Goal: Share content: Share content

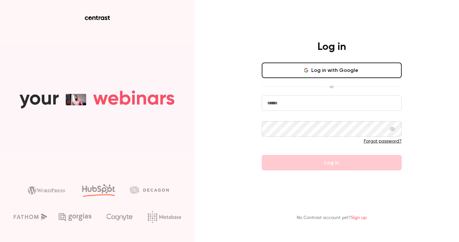
type input "**********"
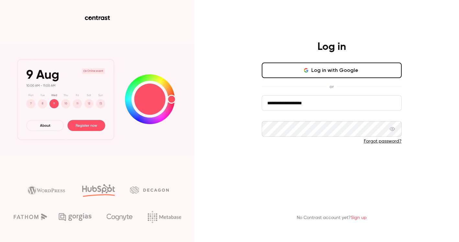
click at [308, 162] on button "Log in" at bounding box center [332, 163] width 140 height 16
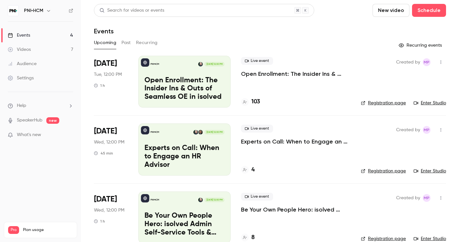
click at [259, 142] on p "Experts on Call: When to Engage an HR Advisor" at bounding box center [296, 142] width 110 height 8
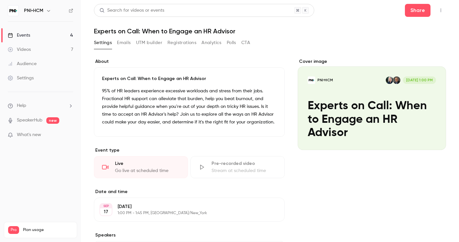
click at [207, 31] on h1 "Experts on Call: When to Engage an HR Advisor" at bounding box center [270, 31] width 352 height 8
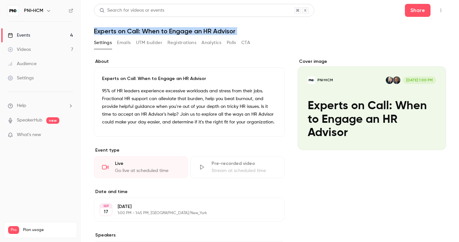
click at [207, 31] on h1 "Experts on Call: When to Engage an HR Advisor" at bounding box center [270, 31] width 352 height 8
copy div "Experts on Call: When to Engage an HR Advisor Settings Emails UTM builder Regis…"
click at [417, 12] on button "Share" at bounding box center [418, 10] width 26 height 13
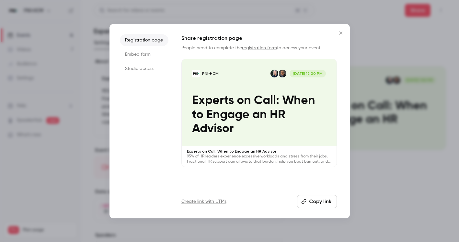
click at [130, 36] on li "Registration page" at bounding box center [144, 40] width 49 height 12
click at [328, 203] on button "Copy link" at bounding box center [317, 201] width 40 height 13
